Goal: Task Accomplishment & Management: Use online tool/utility

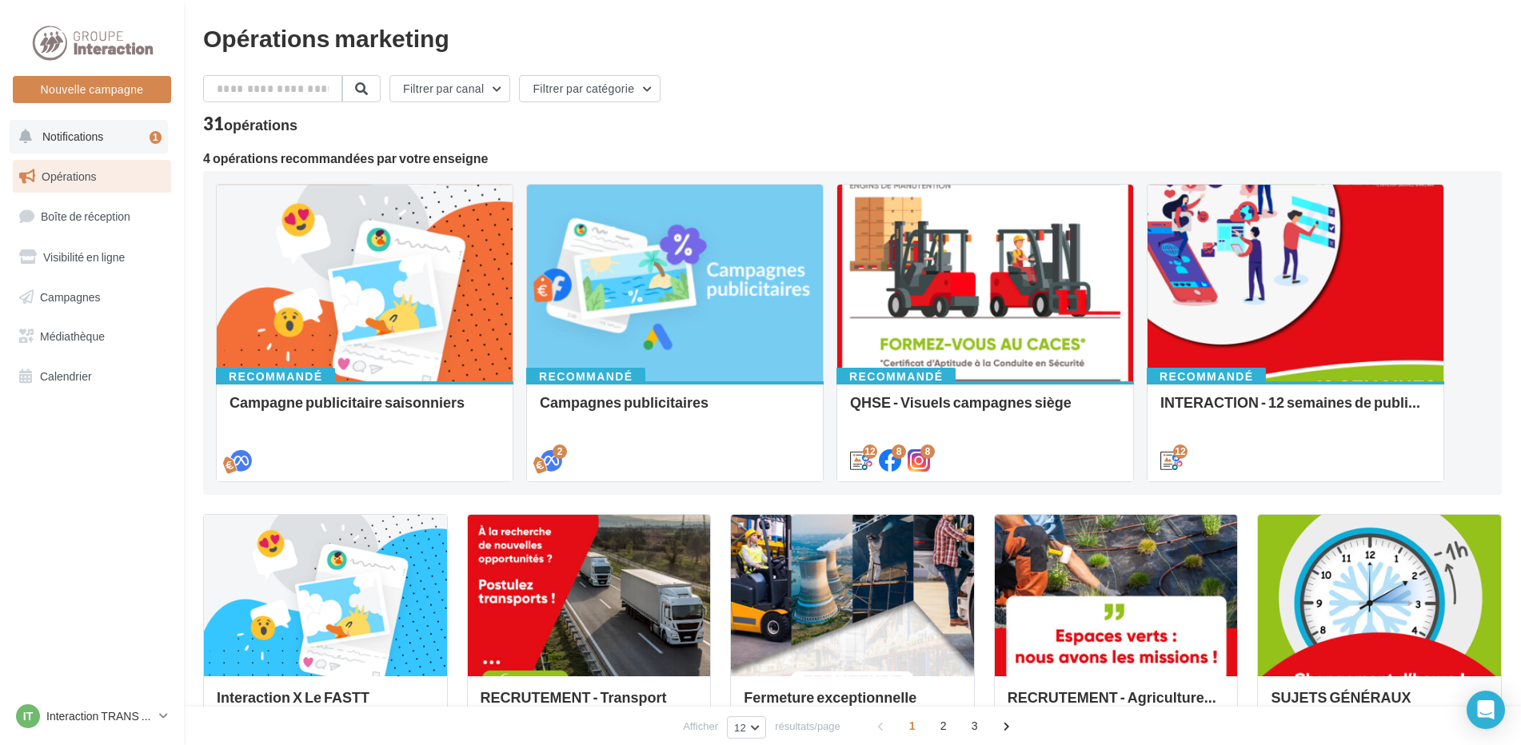
click at [140, 144] on button "Notifications 1" at bounding box center [89, 137] width 158 height 34
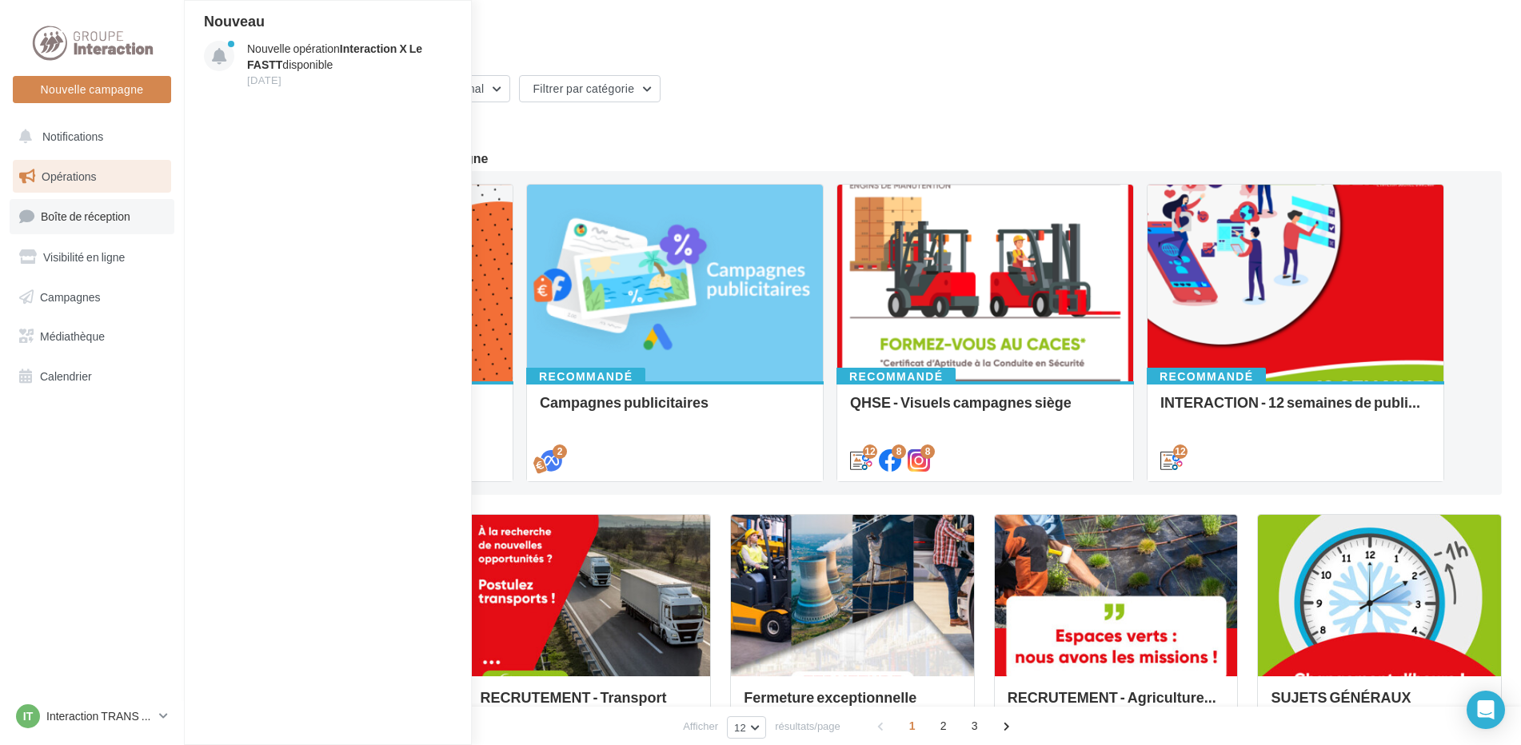
click at [130, 214] on span "Boîte de réception" at bounding box center [86, 217] width 90 height 14
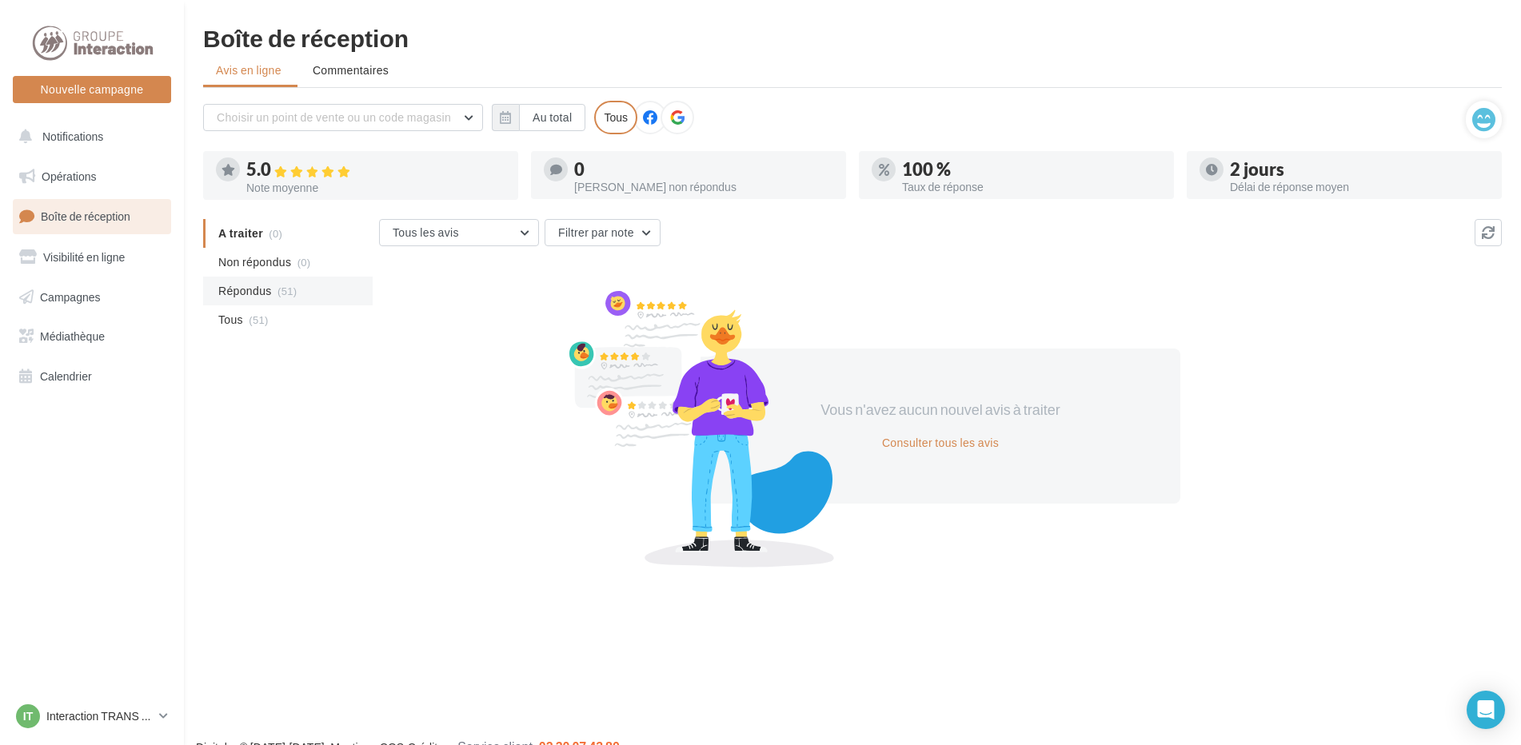
click at [268, 296] on span "Répondus" at bounding box center [245, 291] width 54 height 16
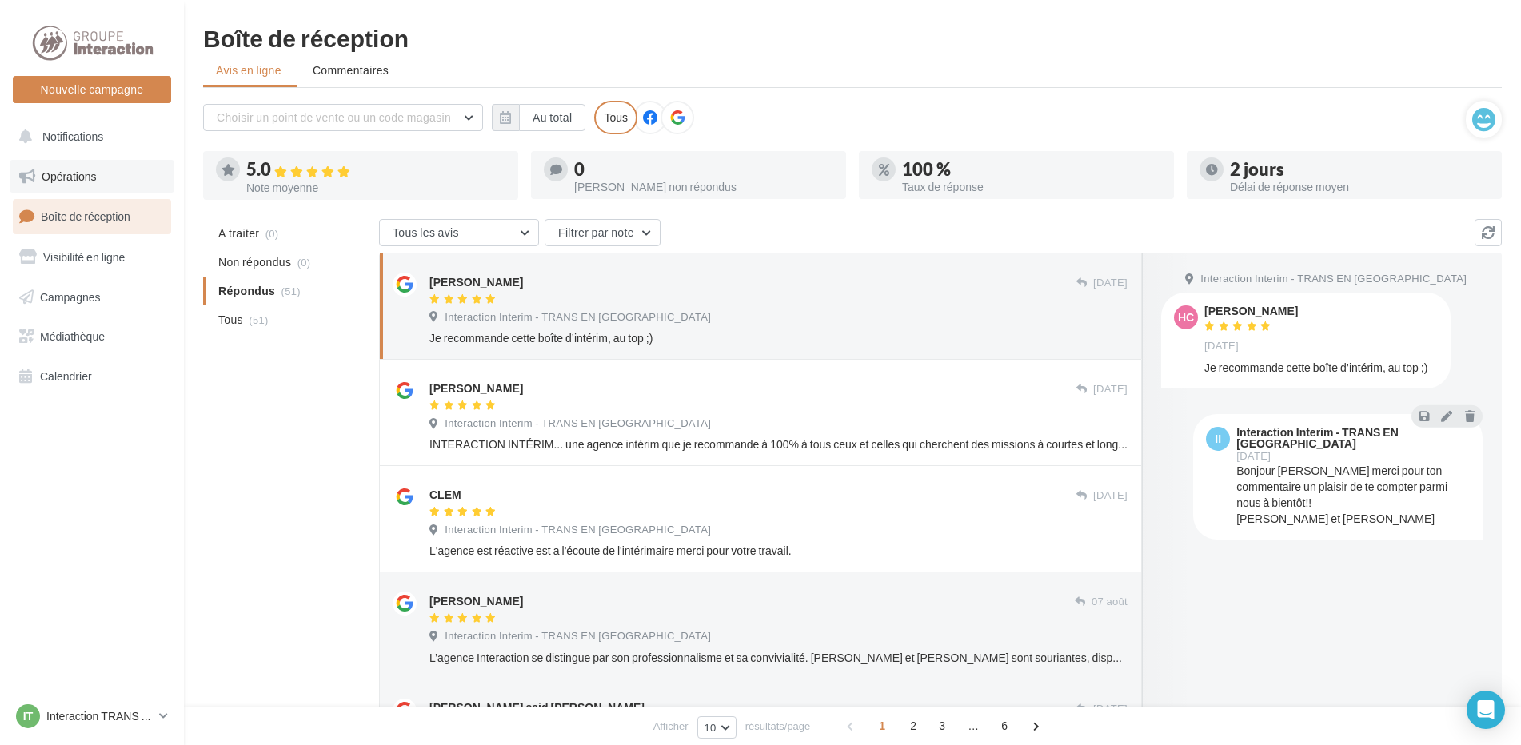
click at [84, 178] on span "Opérations" at bounding box center [69, 177] width 54 height 14
